Goal: Task Accomplishment & Management: Manage account settings

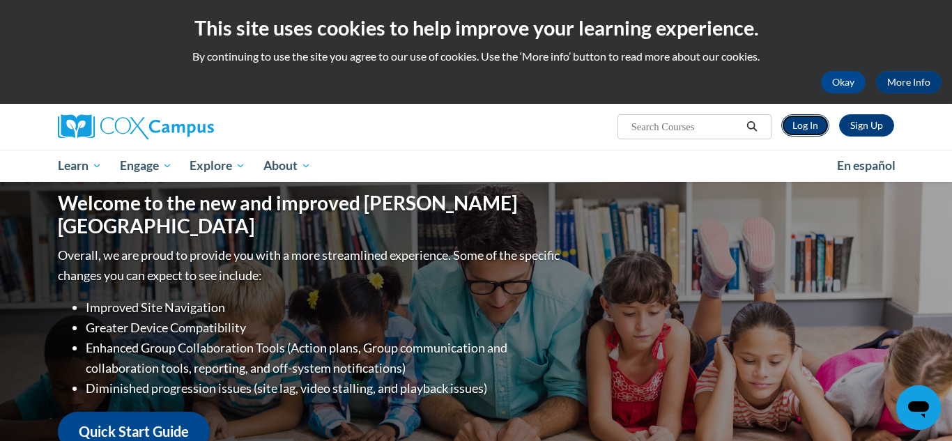
click at [811, 123] on link "Log In" at bounding box center [805, 125] width 48 height 22
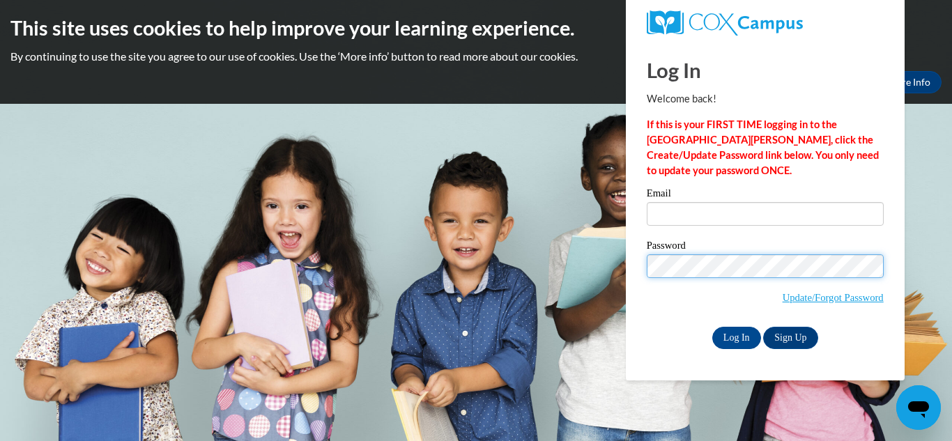
click at [712, 327] on input "Log In" at bounding box center [736, 338] width 49 height 22
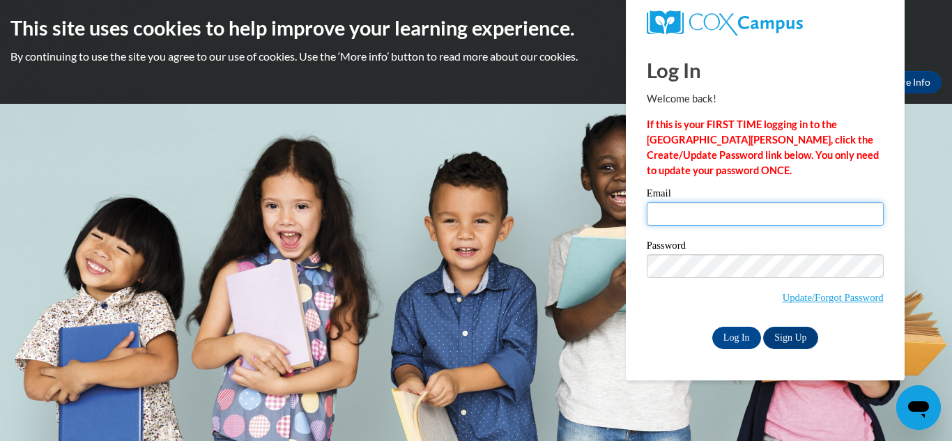
click at [712, 327] on input "Log In" at bounding box center [736, 338] width 49 height 22
type input "[EMAIL_ADDRESS][DOMAIN_NAME]"
click at [712, 327] on input "Log In" at bounding box center [736, 338] width 49 height 22
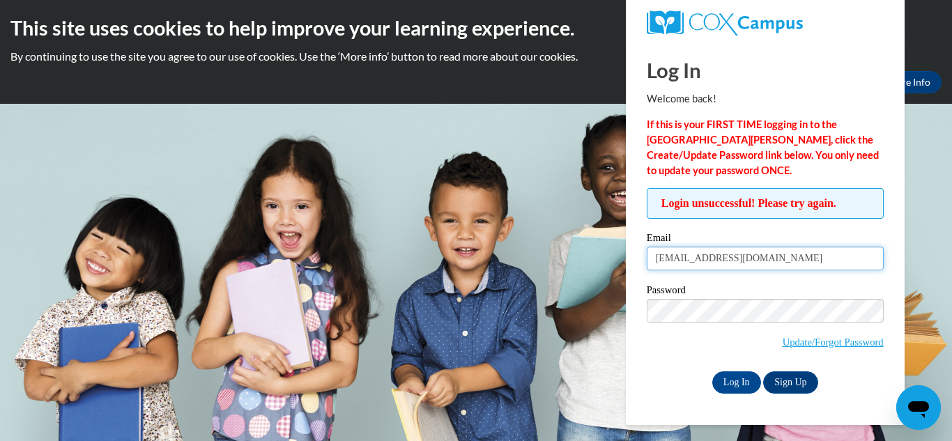
click at [789, 259] on input "emma.russellpk1@gmail.com" at bounding box center [764, 259] width 237 height 24
type input "e"
